Goal: Task Accomplishment & Management: Complete application form

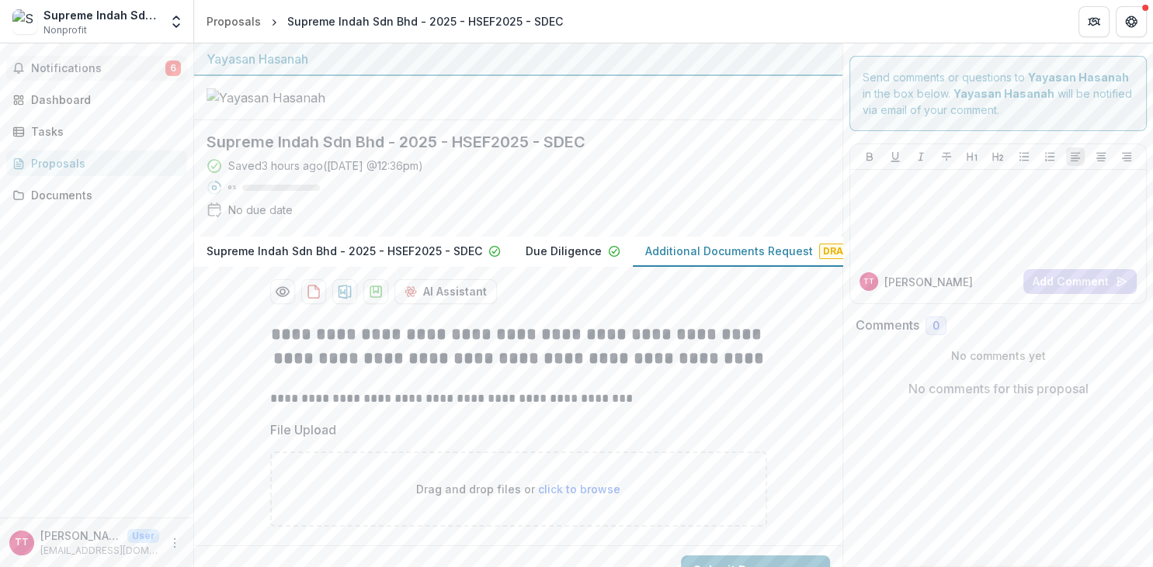
click at [73, 68] on span "Notifications" at bounding box center [98, 68] width 134 height 13
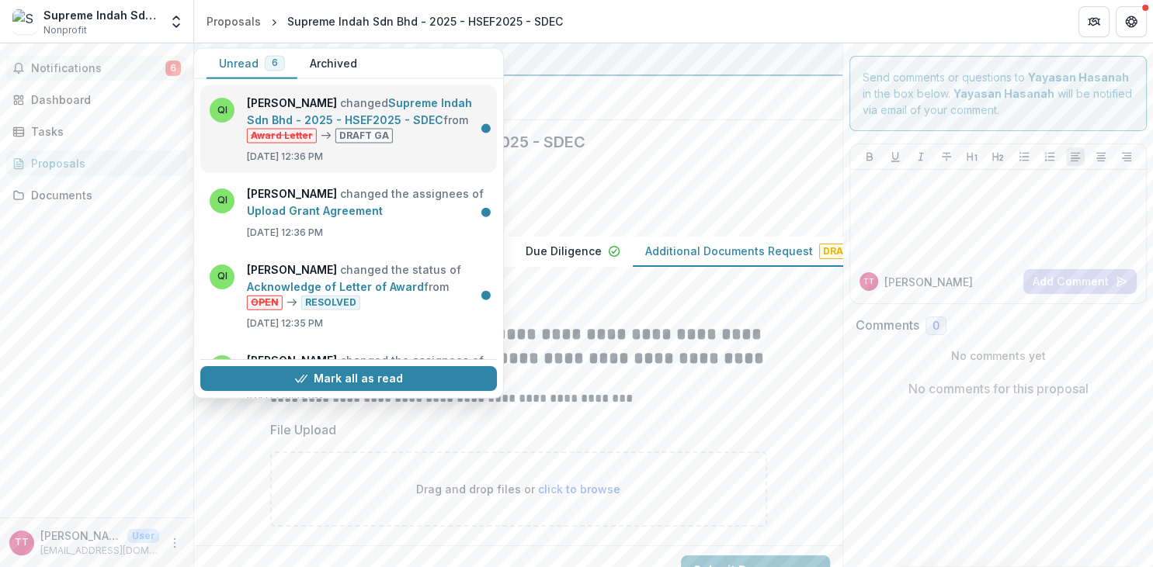
click at [300, 111] on link "Supreme Indah Sdn Bhd - 2025 - HSEF2025 - SDEC" at bounding box center [359, 111] width 225 height 30
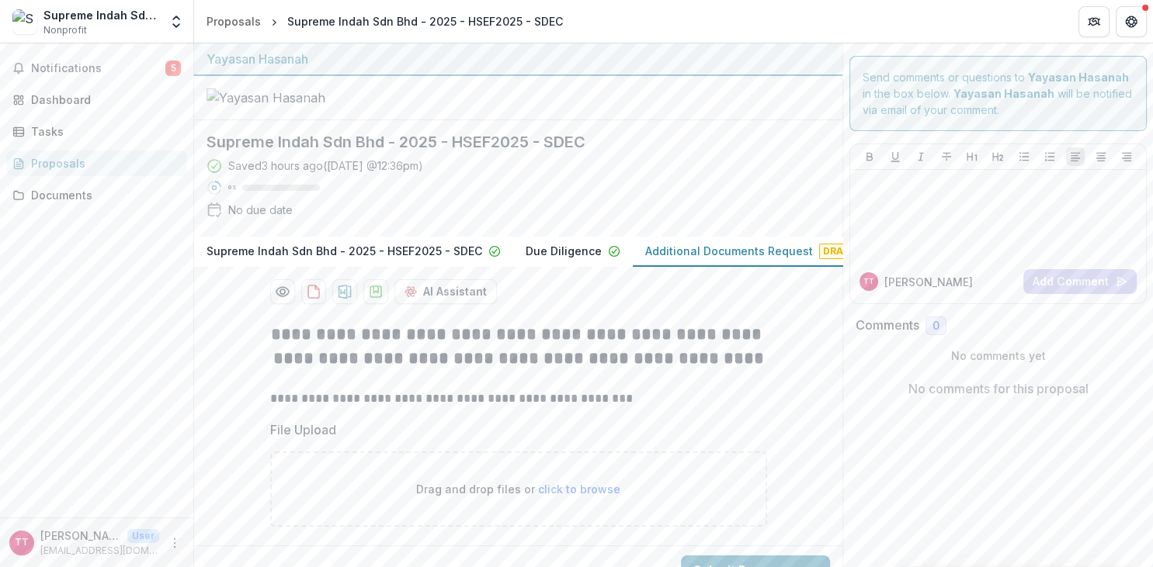
click at [747, 259] on p "Additional Documents Request" at bounding box center [729, 251] width 168 height 16
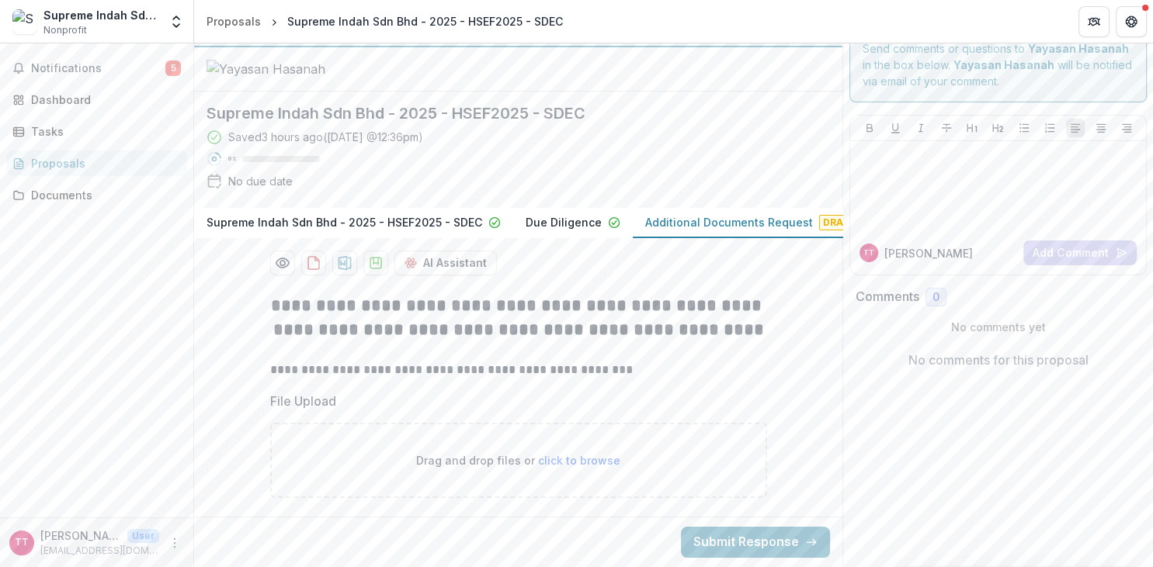
drag, startPoint x: 324, startPoint y: 399, endPoint x: 365, endPoint y: 386, distance: 42.5
click at [324, 399] on p "File Upload" at bounding box center [303, 401] width 66 height 19
click at [772, 221] on p "Additional Documents Request" at bounding box center [729, 222] width 168 height 16
click at [740, 225] on p "Additional Documents Request" at bounding box center [720, 222] width 168 height 16
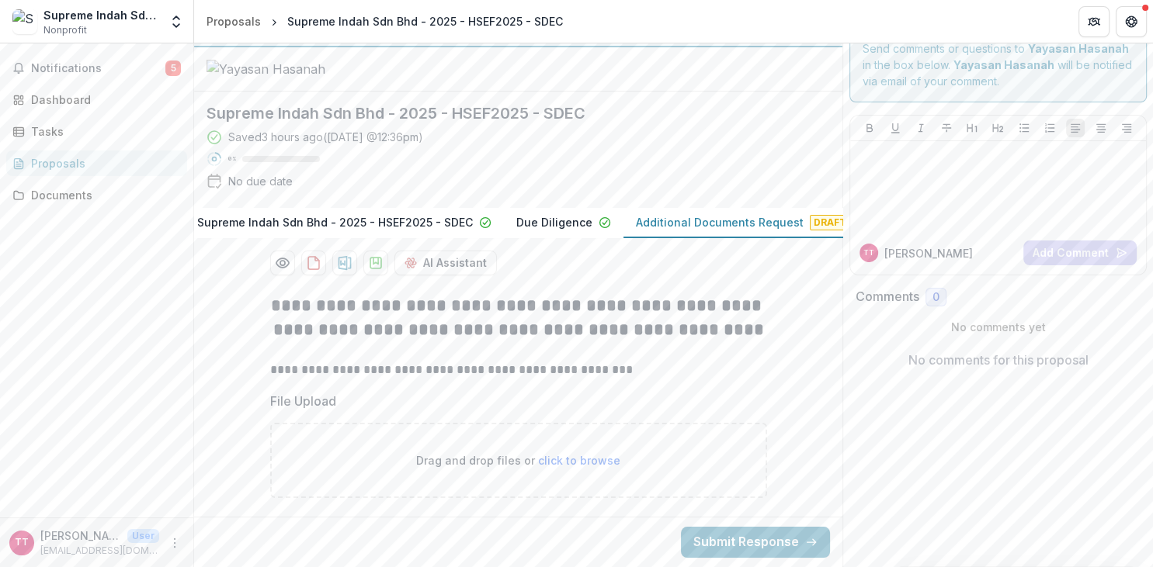
click at [740, 225] on p "Additional Documents Request" at bounding box center [720, 222] width 168 height 16
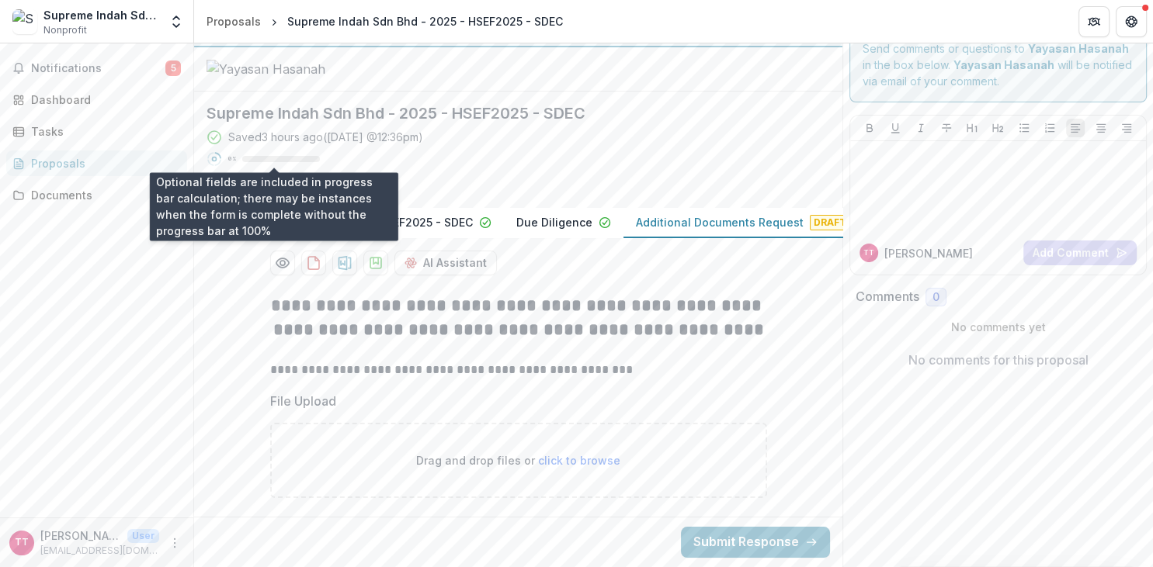
click at [241, 161] on div "0 %" at bounding box center [274, 159] width 92 height 11
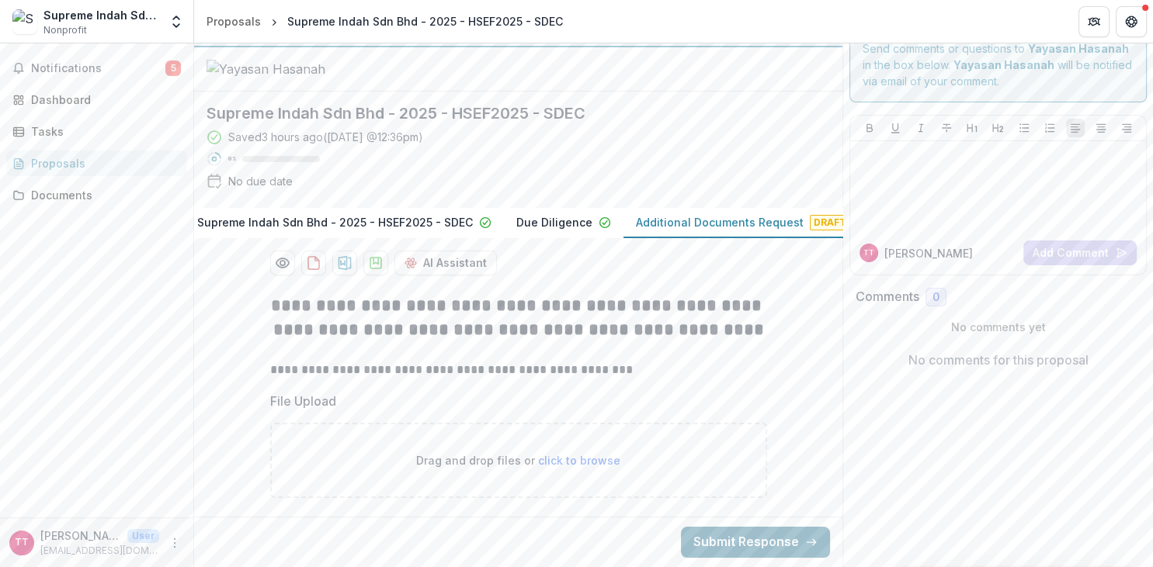
click at [742, 546] on button "Submit Response" at bounding box center [755, 542] width 149 height 31
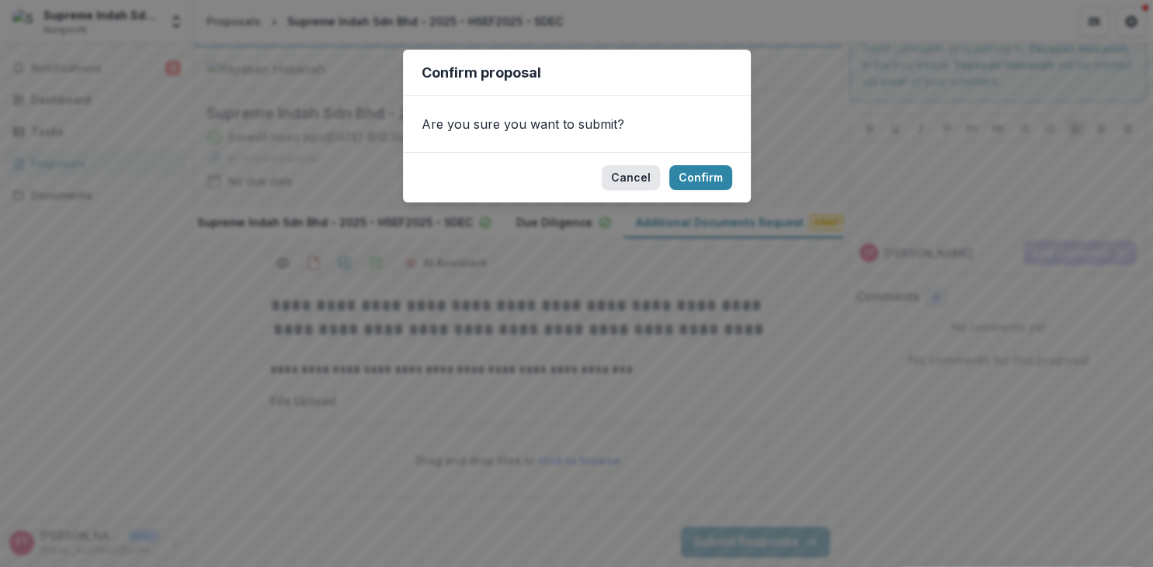
click at [644, 178] on button "Cancel" at bounding box center [630, 177] width 58 height 25
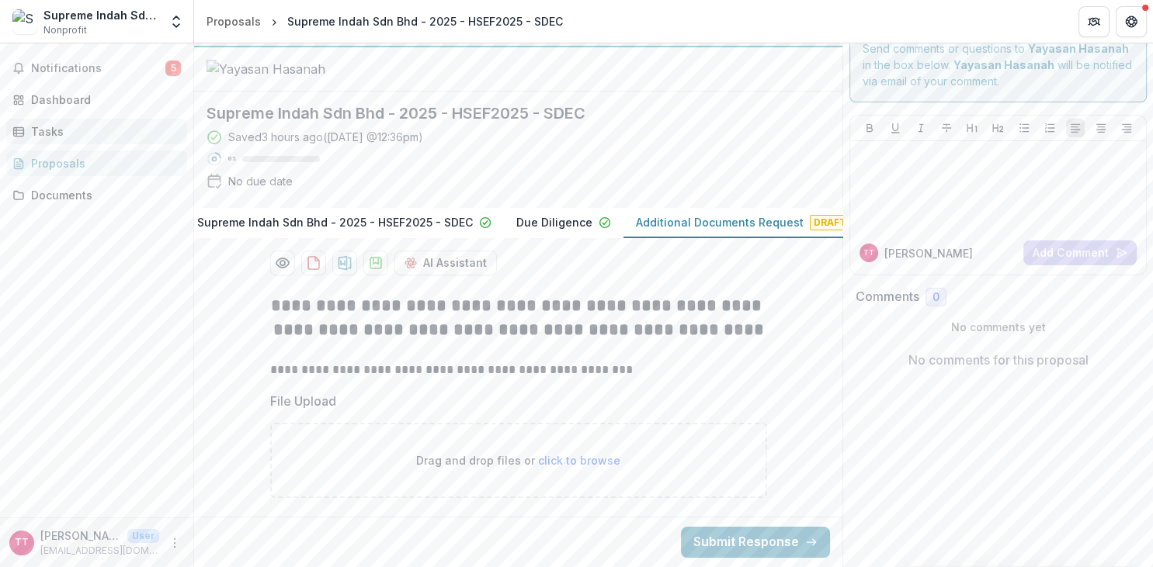
click at [69, 120] on link "Tasks" at bounding box center [96, 132] width 181 height 26
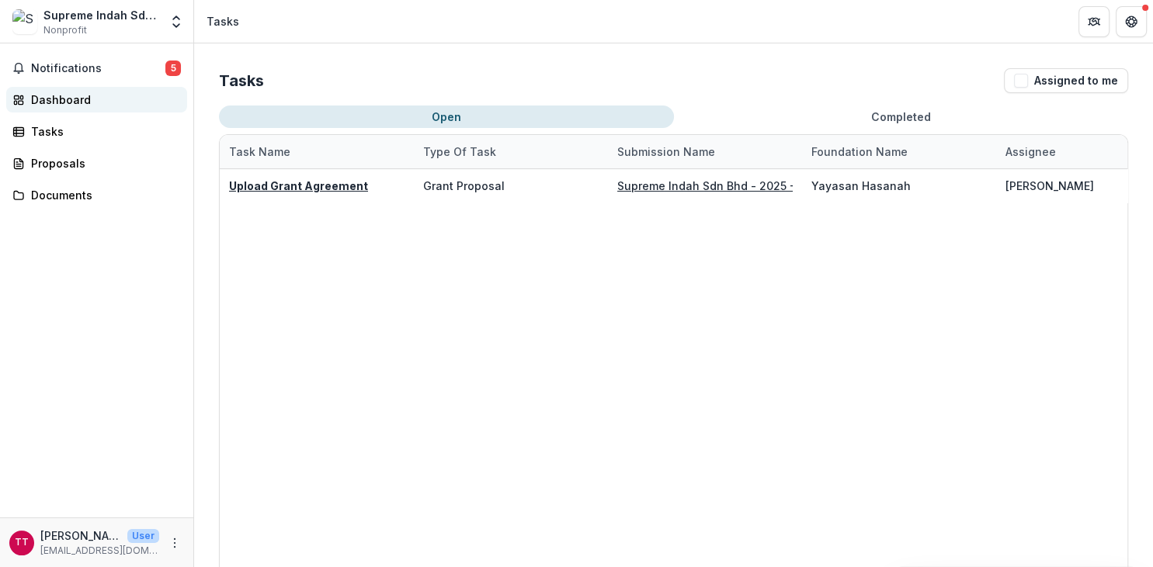
click at [92, 105] on div "Dashboard" at bounding box center [103, 100] width 144 height 16
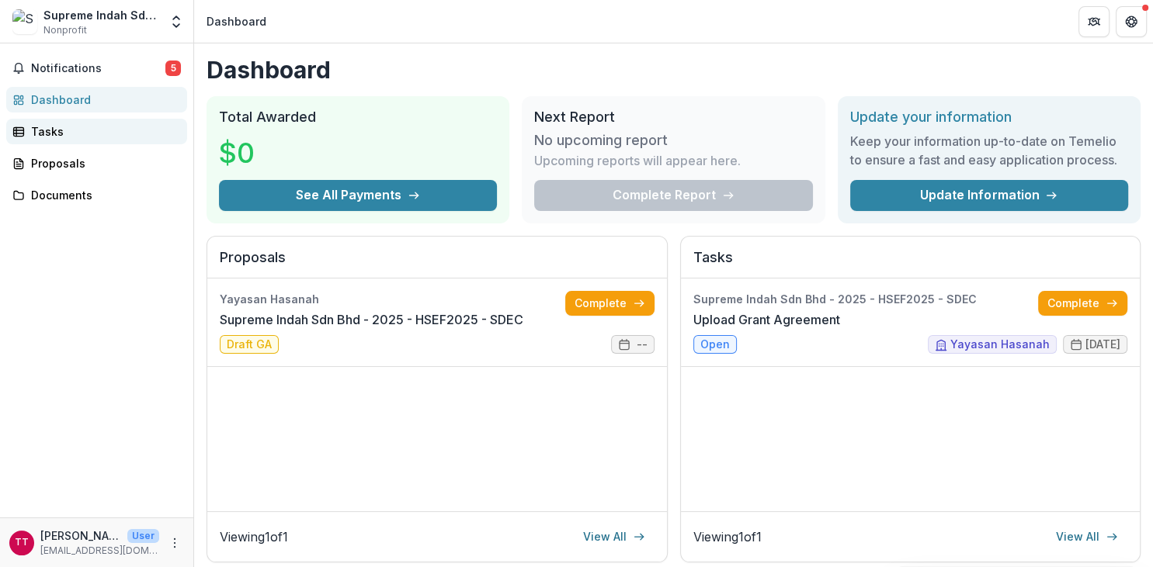
click at [68, 130] on div "Tasks" at bounding box center [103, 131] width 144 height 16
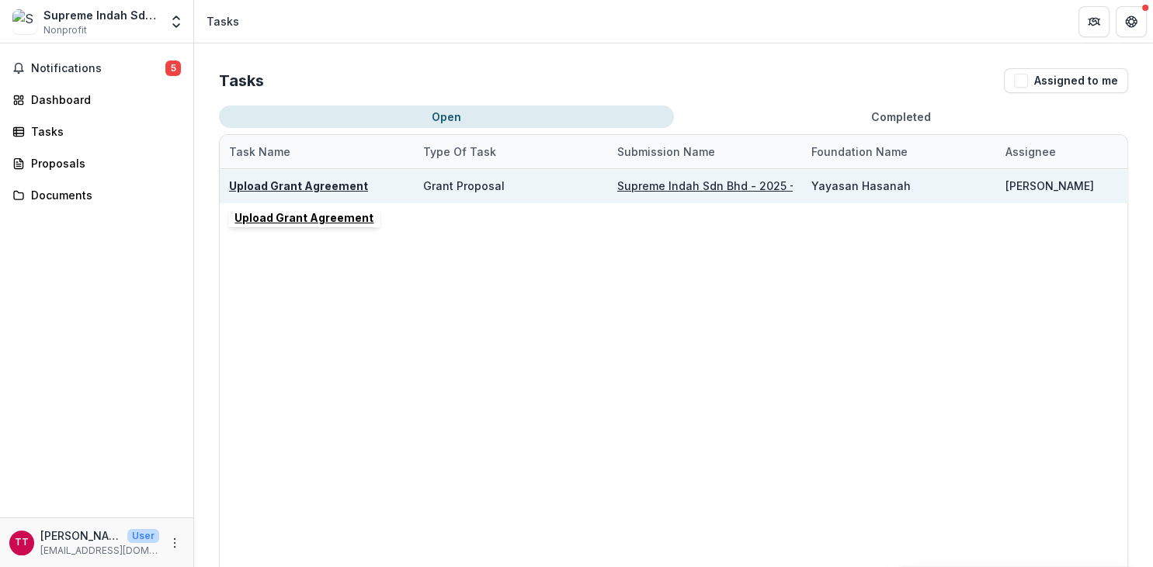
click at [325, 188] on u "Upload Grant Agreement" at bounding box center [298, 185] width 139 height 13
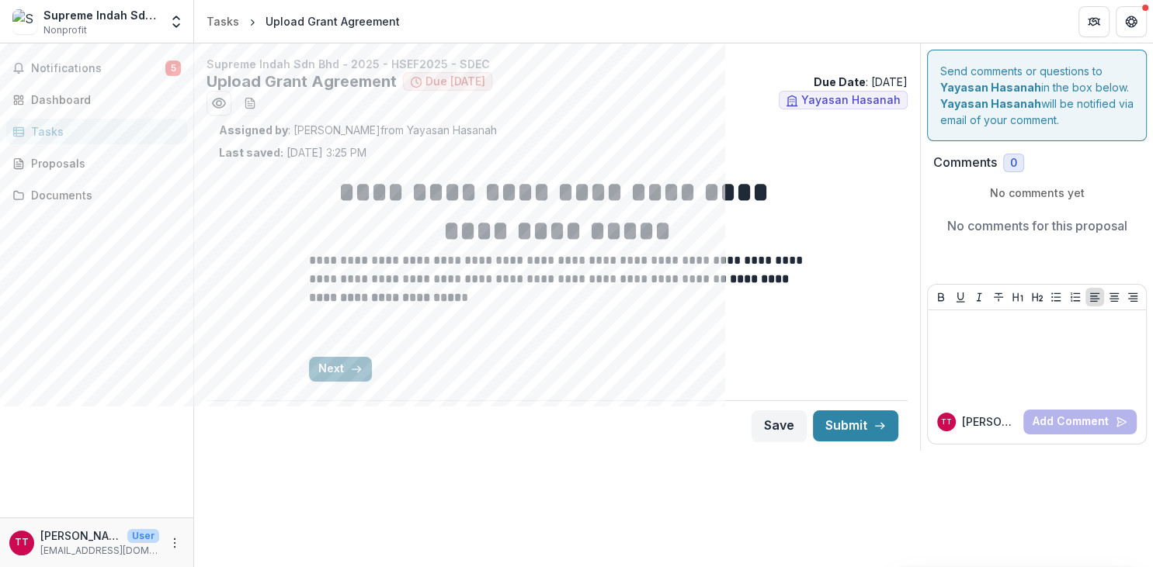
click at [352, 368] on icon "button" at bounding box center [356, 369] width 12 height 12
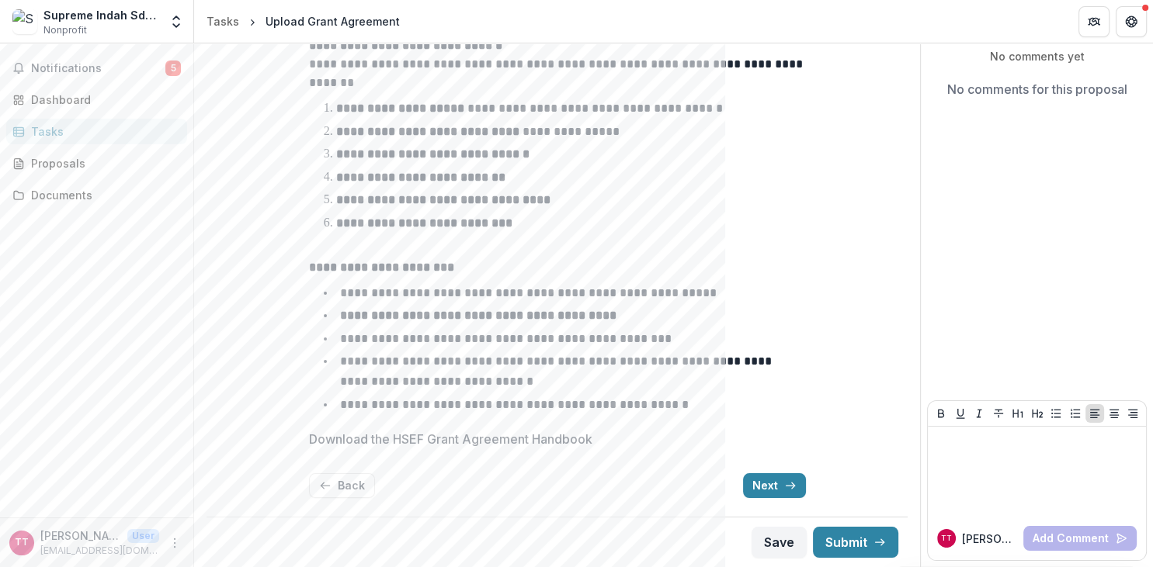
scroll to position [137, 0]
click at [779, 479] on button "Next" at bounding box center [774, 485] width 63 height 25
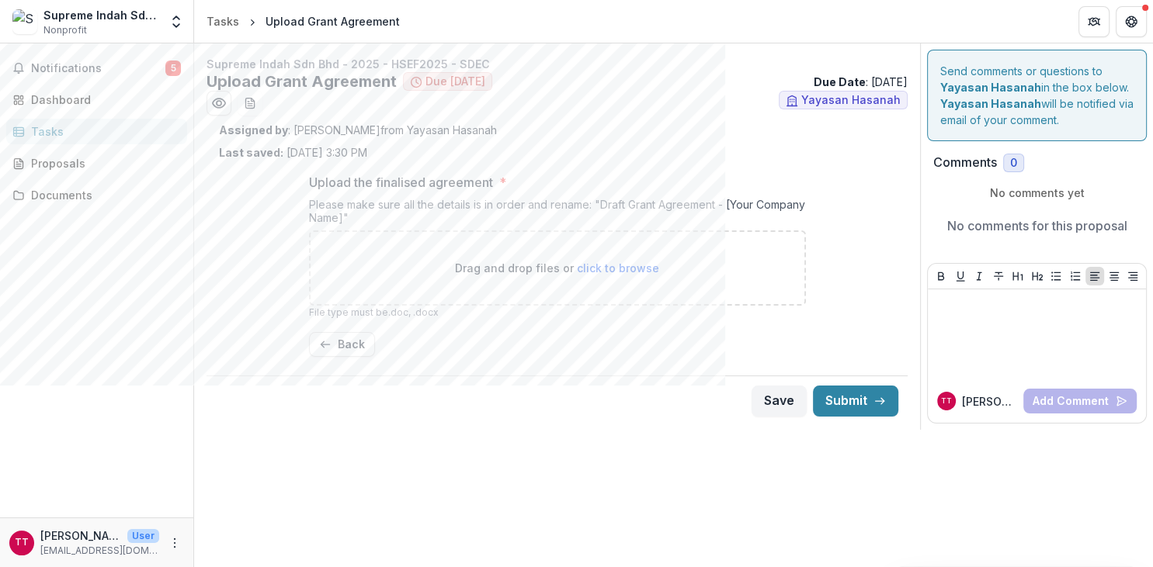
scroll to position [0, 0]
click at [351, 345] on button "Back" at bounding box center [342, 344] width 66 height 25
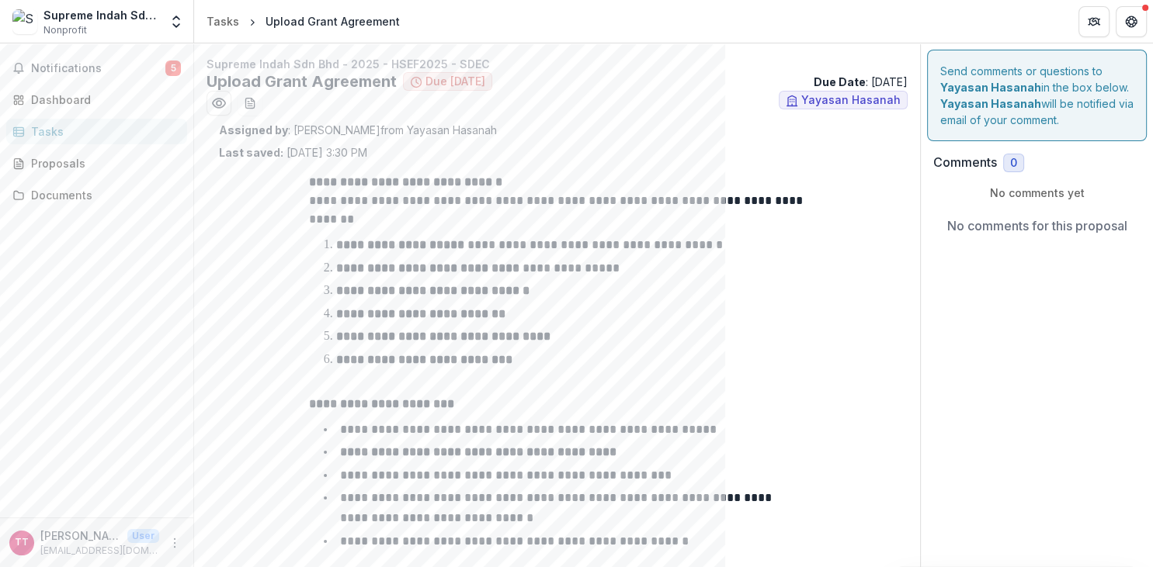
scroll to position [279, 0]
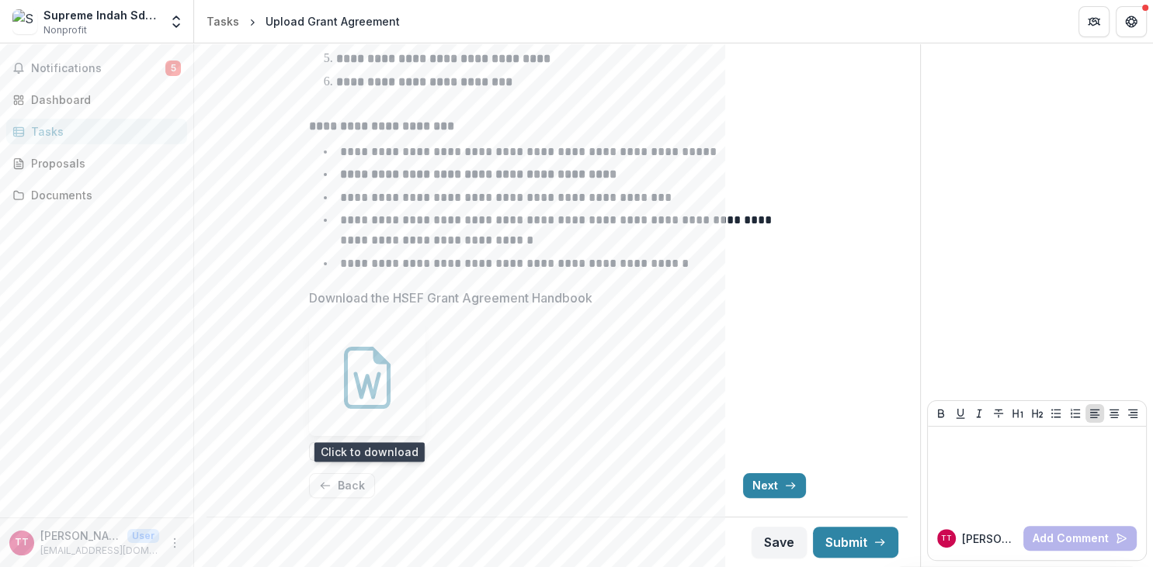
click at [350, 418] on div at bounding box center [367, 378] width 116 height 116
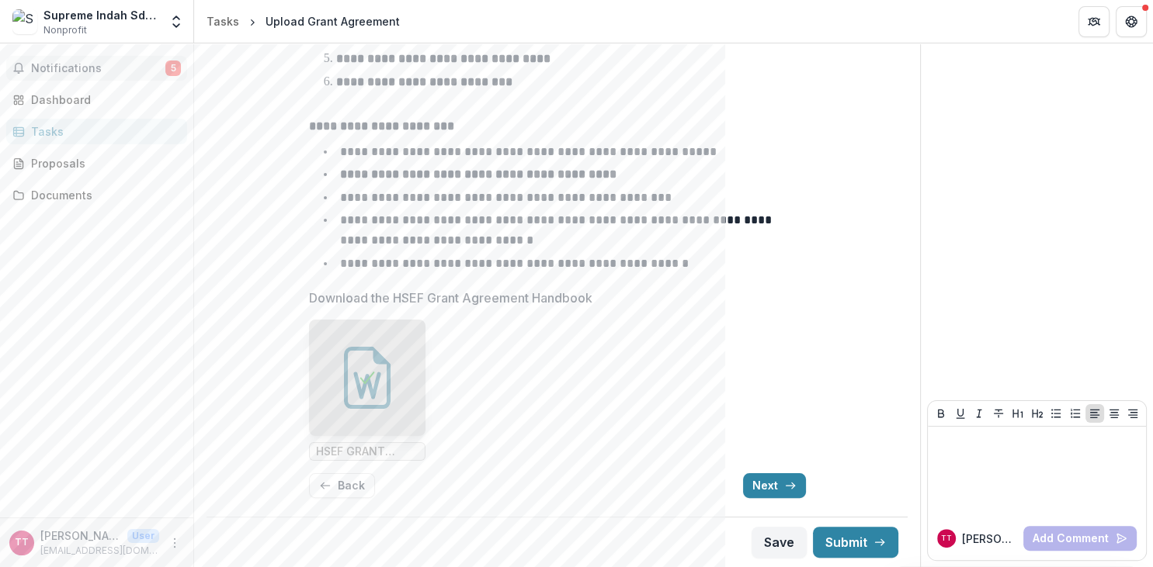
click at [71, 71] on span "Notifications" at bounding box center [98, 68] width 134 height 13
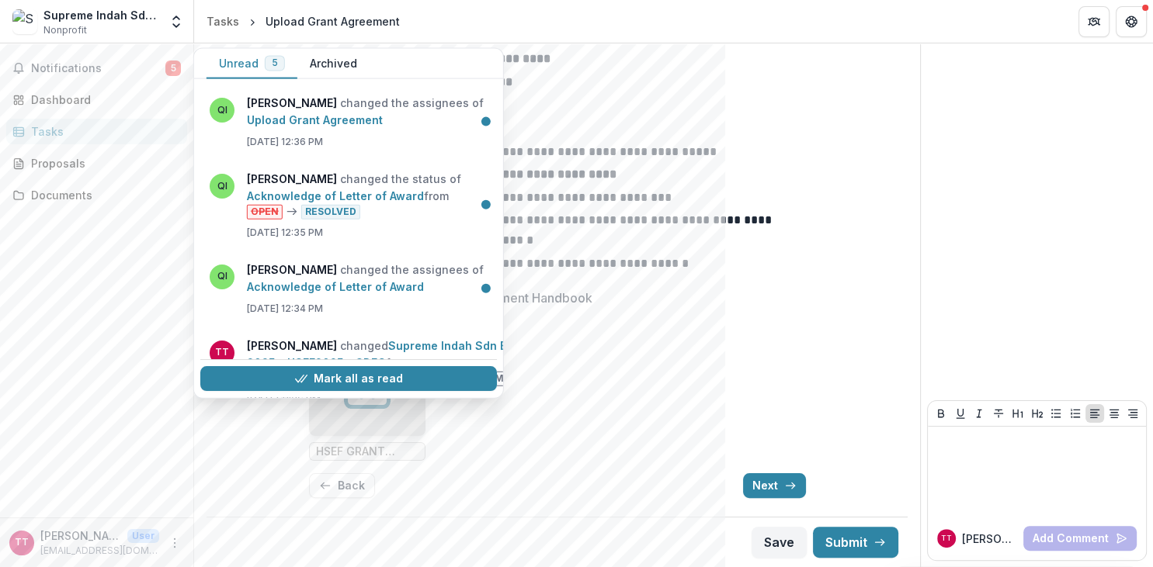
click at [877, 175] on div "**********" at bounding box center [557, 197] width 676 height 628
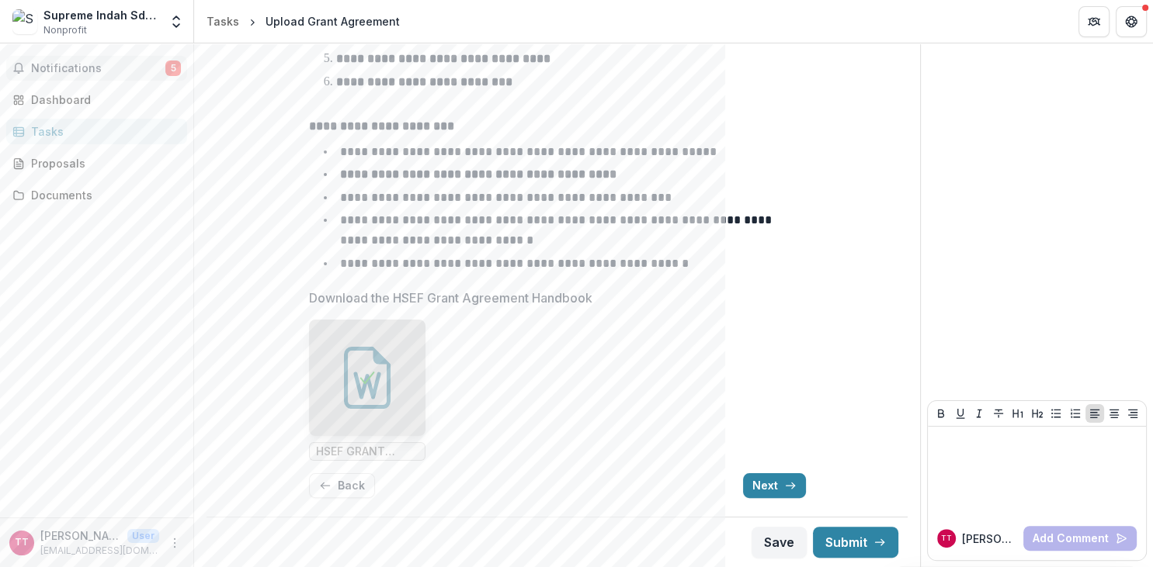
click at [78, 68] on span "Notifications" at bounding box center [98, 68] width 134 height 13
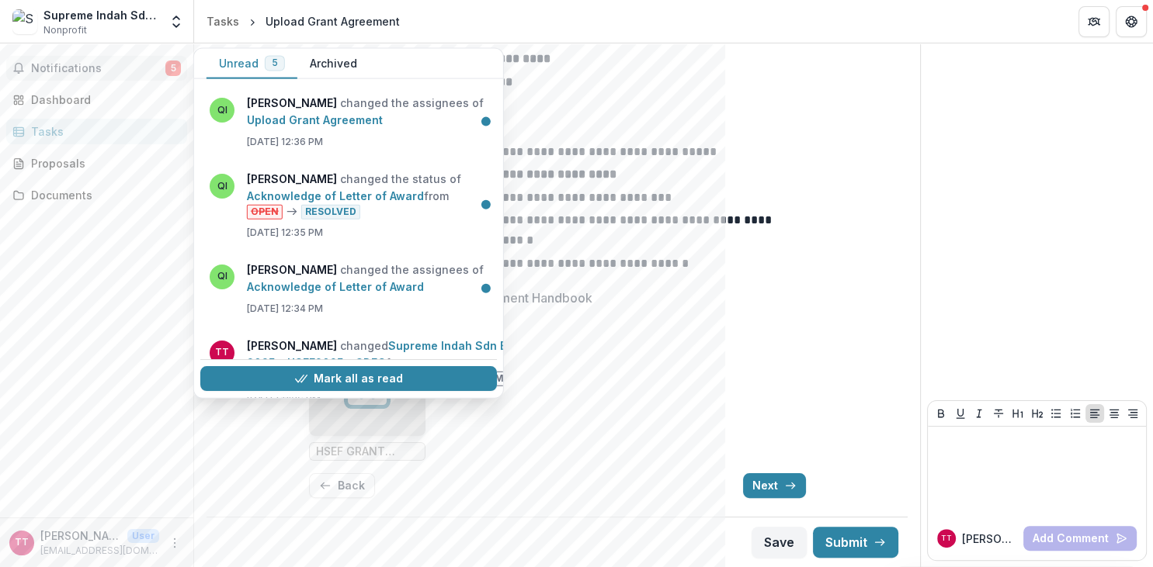
click at [681, 160] on ul "**********" at bounding box center [567, 208] width 478 height 132
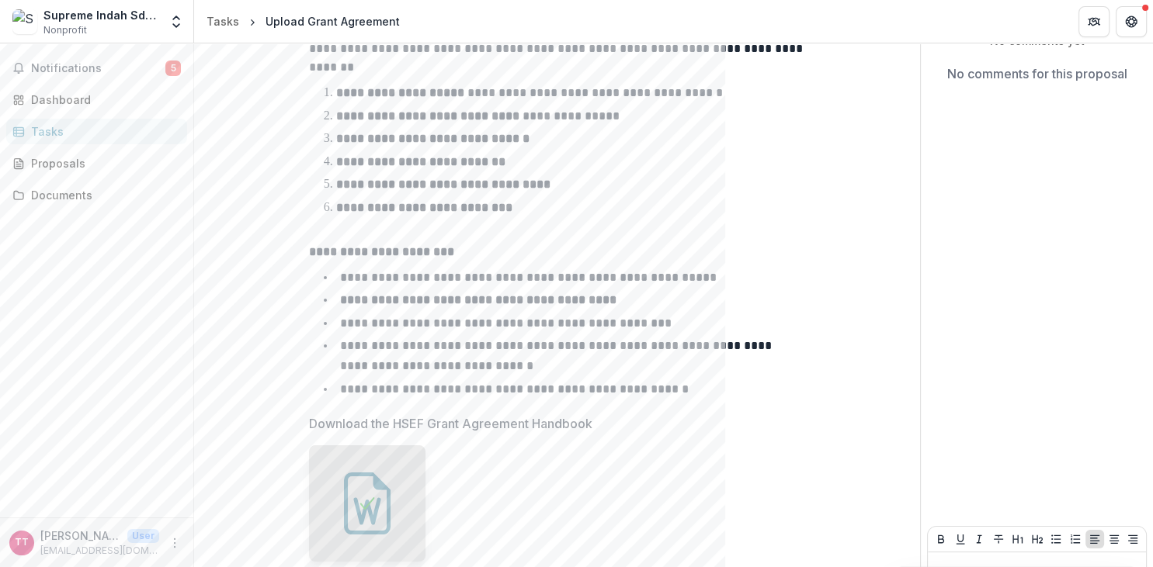
scroll to position [0, 0]
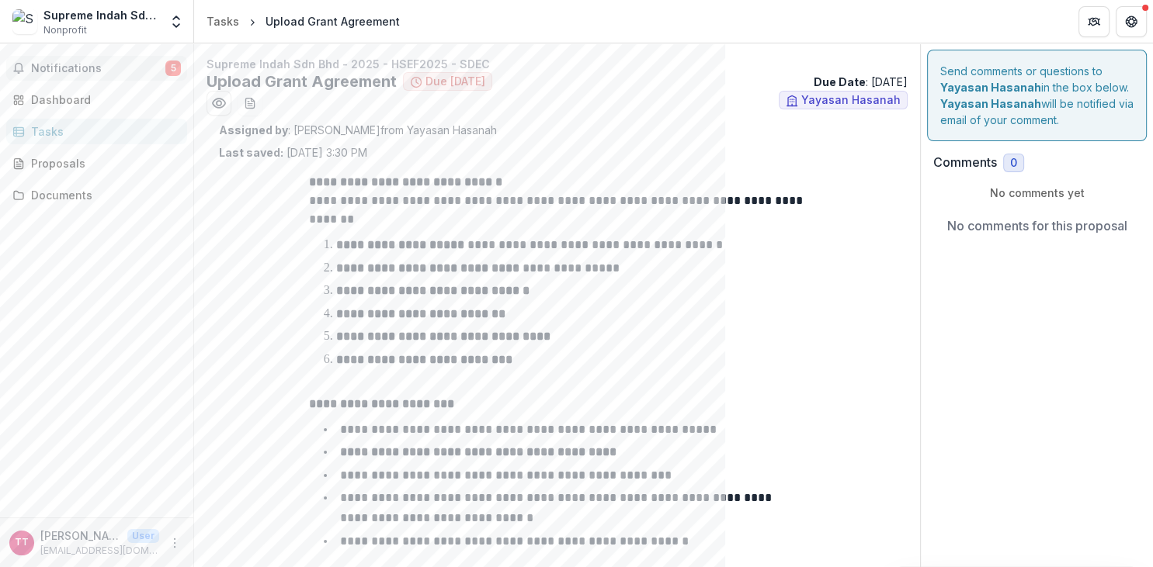
click at [137, 70] on span "Notifications" at bounding box center [98, 68] width 134 height 13
click at [623, 130] on p "Assigned by : [PERSON_NAME] from Yayasan Hasanah" at bounding box center [557, 130] width 676 height 16
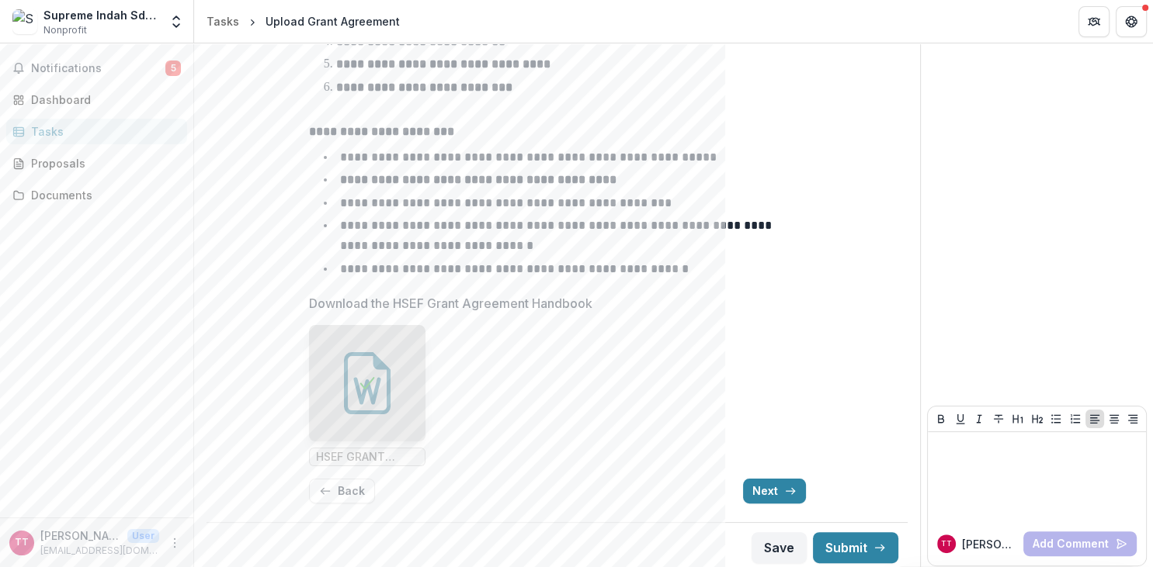
scroll to position [279, 0]
